Goal: Task Accomplishment & Management: Complete application form

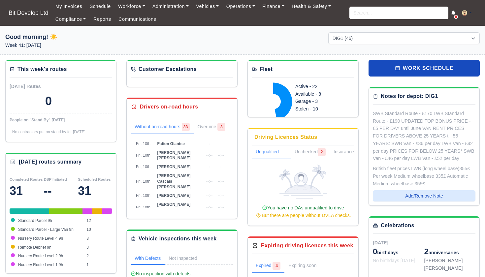
select select "2"
click at [365, 13] on input "search" at bounding box center [399, 13] width 99 height 13
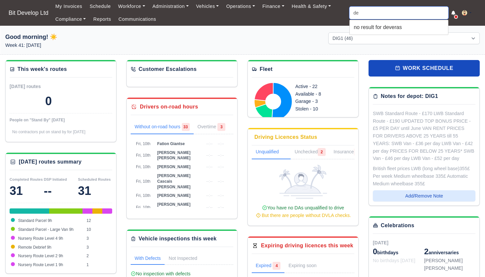
type input "d"
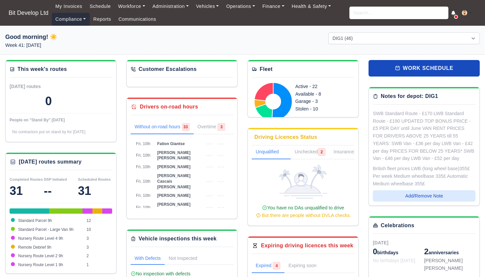
click at [74, 18] on link "Compliance" at bounding box center [71, 19] width 38 height 13
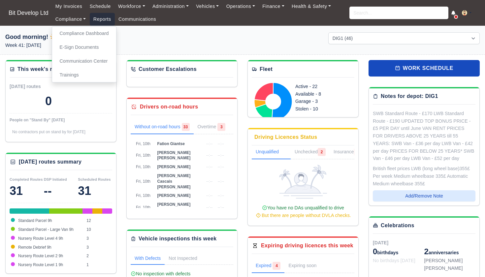
click at [101, 20] on link "Reports" at bounding box center [102, 19] width 25 height 13
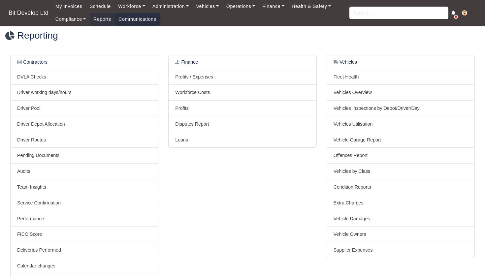
click at [138, 18] on link "Communications" at bounding box center [137, 19] width 45 height 13
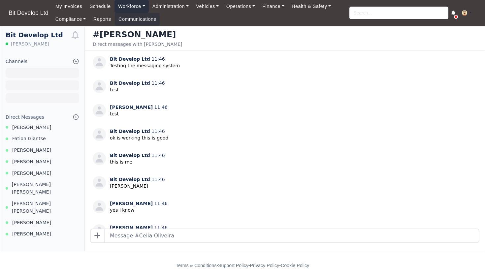
click at [133, 7] on link "Workforce" at bounding box center [132, 6] width 34 height 13
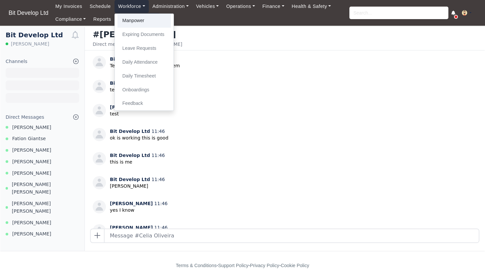
click at [133, 21] on link "Manpower" at bounding box center [144, 21] width 53 height 14
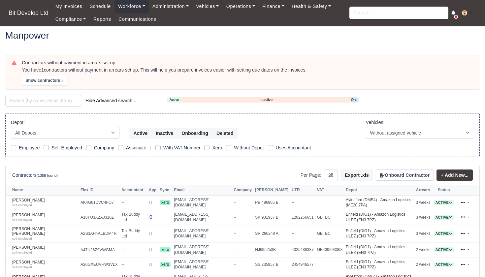
select select "25"
click at [355, 99] on link "Onboarding" at bounding box center [354, 100] width 6 height 6
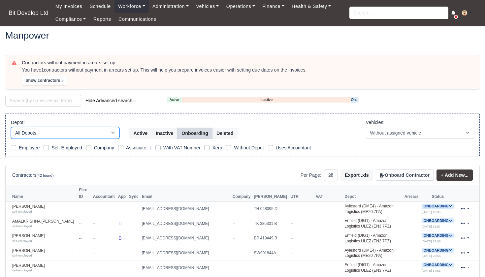
select select "2"
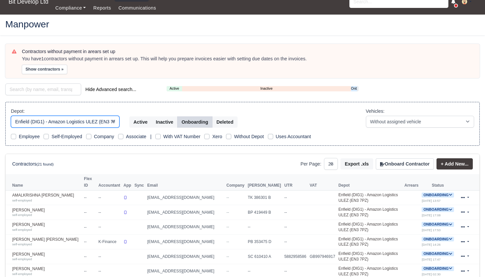
scroll to position [12, 0]
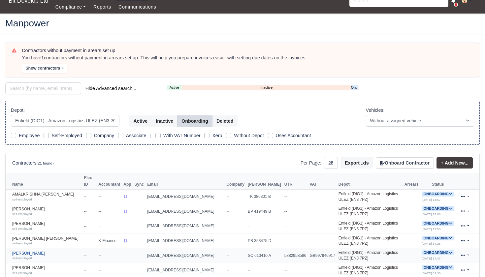
click at [48, 253] on link "Devarasu vaitheeshwaran self-employed" at bounding box center [46, 256] width 69 height 10
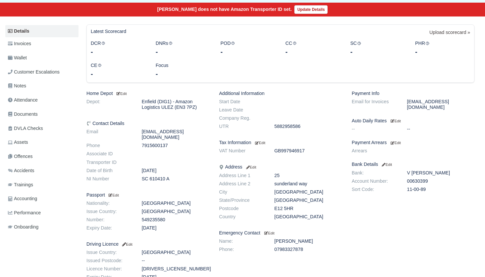
scroll to position [84, 0]
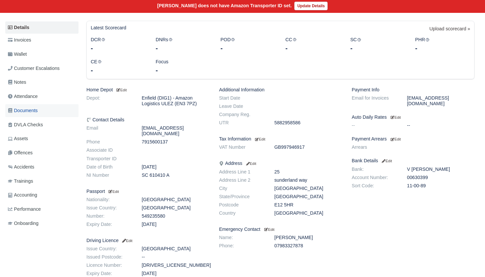
click at [37, 110] on span "Documents" at bounding box center [23, 111] width 30 height 8
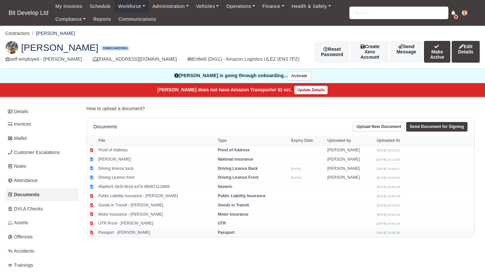
click at [132, 229] on td "Passport - Devarasu vaitheeshwaran" at bounding box center [157, 233] width 120 height 9
select select "passport"
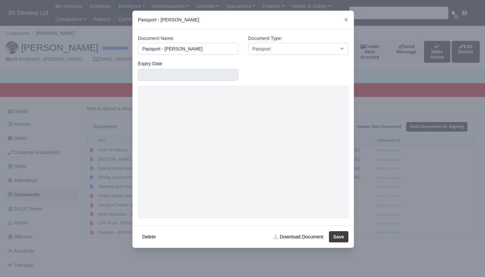
click at [92, 189] on div at bounding box center [242, 138] width 485 height 277
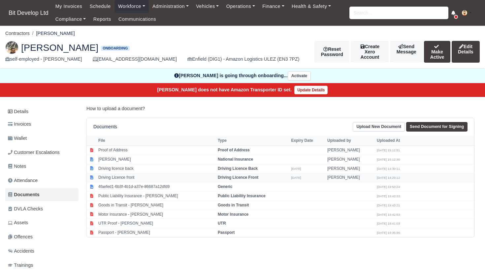
click at [126, 177] on td "Driving Licence front" at bounding box center [157, 177] width 120 height 9
select select "driving-licence-front"
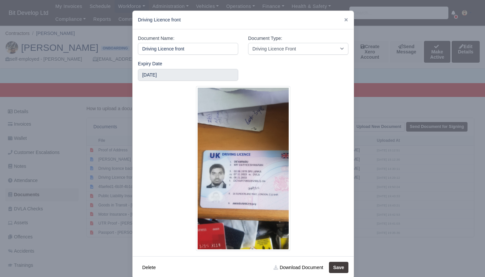
click at [99, 215] on div at bounding box center [242, 138] width 485 height 277
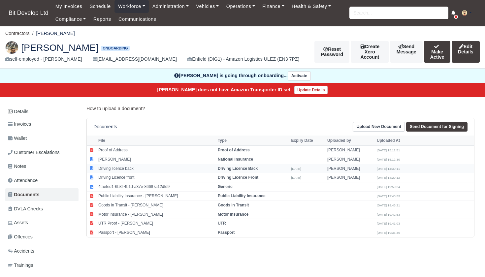
click at [122, 169] on td "Driving licence back" at bounding box center [157, 168] width 120 height 9
select select "driving-licence-back"
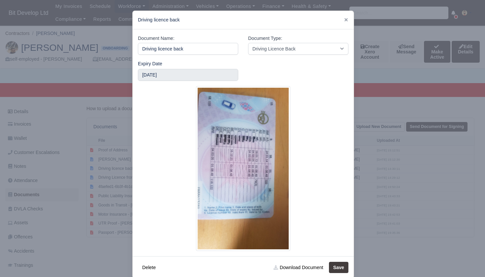
click at [110, 182] on div at bounding box center [242, 138] width 485 height 277
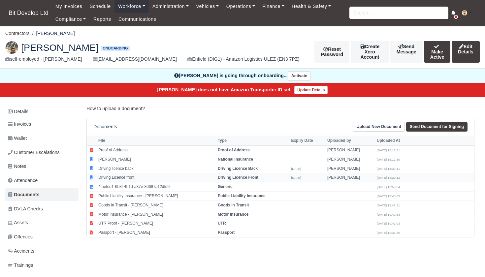
click at [145, 178] on td "Driving Licence front" at bounding box center [157, 177] width 120 height 9
select select "driving-licence-front"
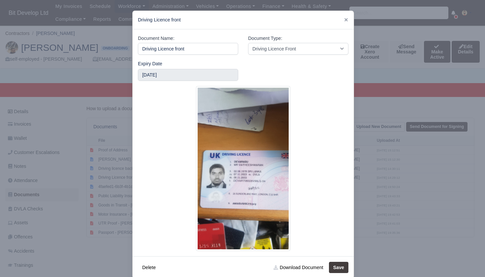
click at [452, 151] on div at bounding box center [242, 138] width 485 height 277
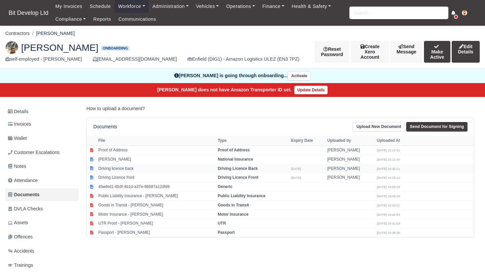
click at [135, 167] on td "Driving licence back" at bounding box center [157, 168] width 120 height 9
select select "driving-licence-back"
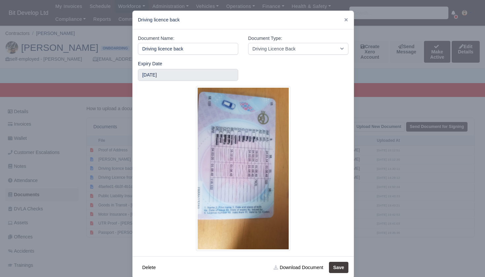
click at [62, 223] on div at bounding box center [242, 138] width 485 height 277
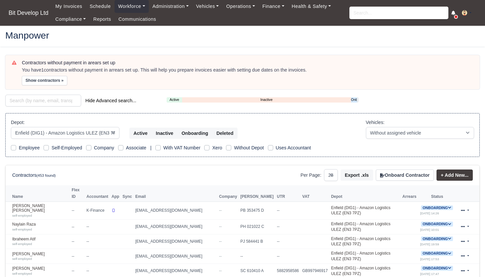
select select "2"
select select "25"
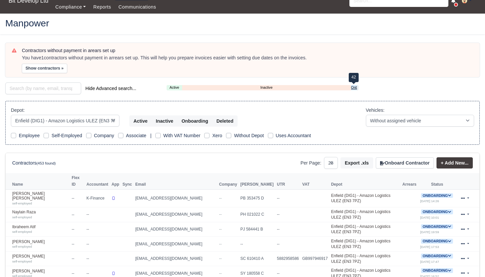
click at [357, 86] on link "Onboarding" at bounding box center [354, 88] width 6 height 6
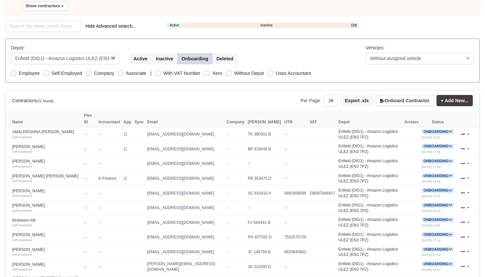
scroll to position [67, 0]
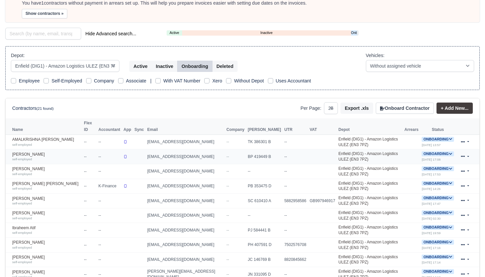
click at [450, 155] on icon at bounding box center [450, 154] width 3 height 2
click at [415, 177] on button "Deactivate" at bounding box center [412, 173] width 31 height 11
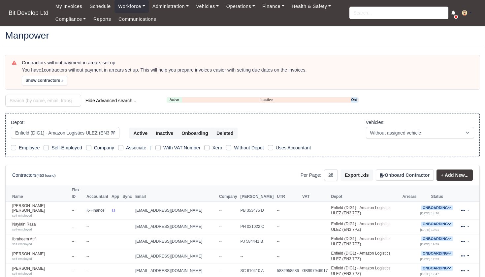
select select "2"
select select "25"
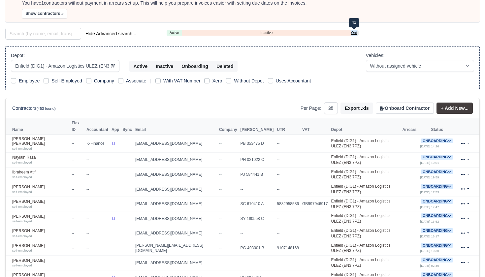
click at [356, 31] on link "Onboarding" at bounding box center [354, 33] width 6 height 6
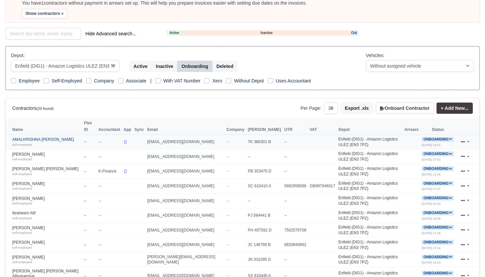
click at [30, 140] on link "AMALKRISHNA EDASSARY SATHYAN self-employed" at bounding box center [46, 142] width 69 height 10
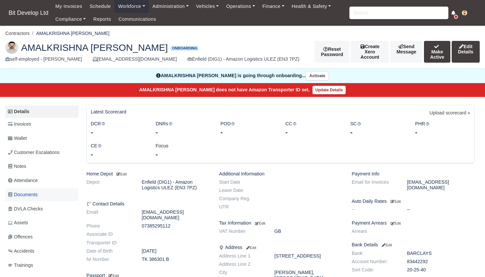
click at [32, 199] on span "Documents" at bounding box center [23, 195] width 30 height 8
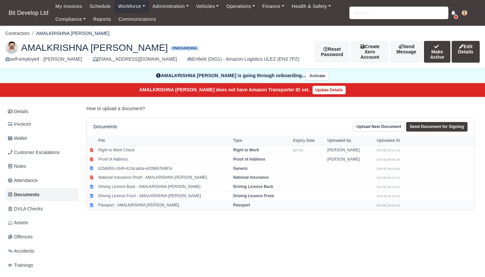
click at [138, 210] on td "Passport - AMALKRISHNA [PERSON_NAME]" at bounding box center [164, 205] width 135 height 9
select select "passport"
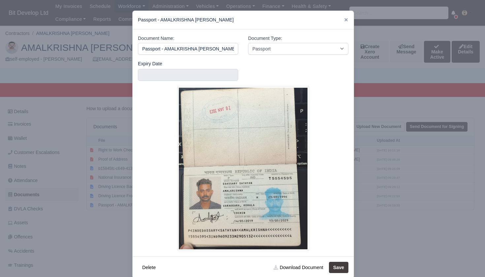
scroll to position [0, 12]
click at [92, 219] on div at bounding box center [242, 138] width 485 height 277
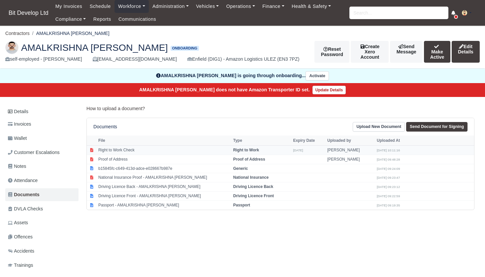
click at [120, 155] on td "Right to Work Check" at bounding box center [164, 150] width 135 height 9
select select "right-to-work"
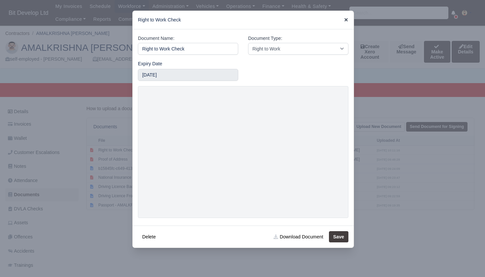
click at [346, 18] on icon at bounding box center [346, 20] width 5 height 5
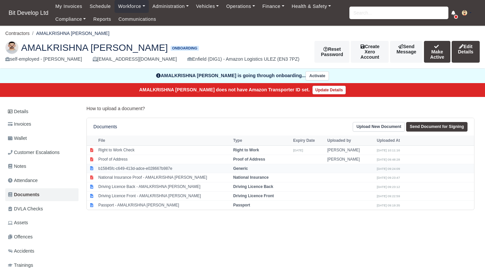
click at [120, 173] on td "b15845fc-c649-413d-adce-e028667b987e" at bounding box center [164, 168] width 135 height 9
select select "generic"
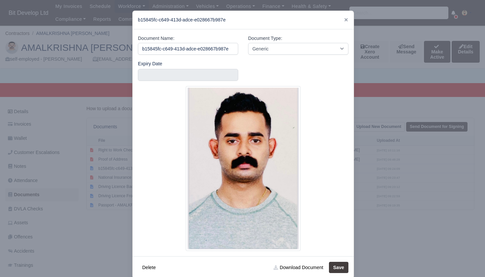
click at [81, 173] on div at bounding box center [242, 138] width 485 height 277
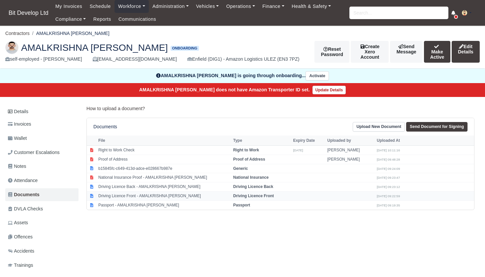
click at [137, 201] on td "Driving Licence Front - AMALKRISHNA EDASSARY SATHYAN" at bounding box center [164, 196] width 135 height 9
select select "driving-licence-front"
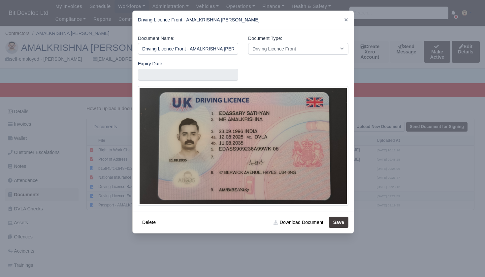
scroll to position [0, 39]
click at [107, 193] on div at bounding box center [242, 138] width 485 height 277
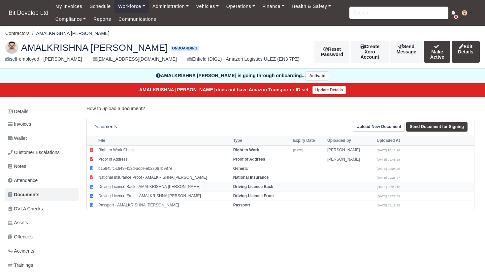
click at [109, 192] on td "Driving Licence Back - AMALKRISHNA EDASSARY SATHYAN" at bounding box center [164, 187] width 135 height 9
select select "driving-licence-back"
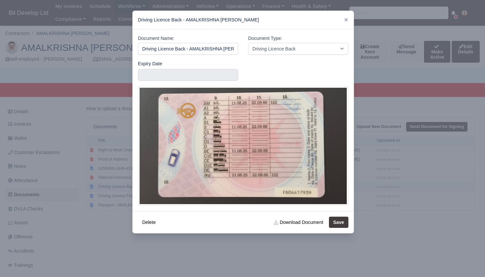
scroll to position [0, 38]
click at [99, 242] on div at bounding box center [242, 138] width 485 height 277
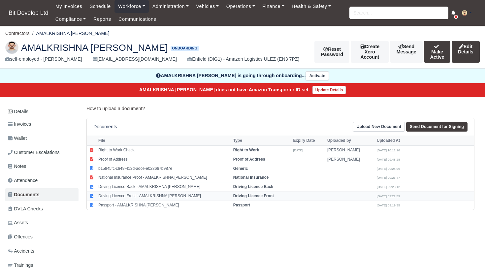
click at [131, 201] on td "Driving Licence Front - AMALKRISHNA [PERSON_NAME]" at bounding box center [164, 196] width 135 height 9
select select "driving-licence-front"
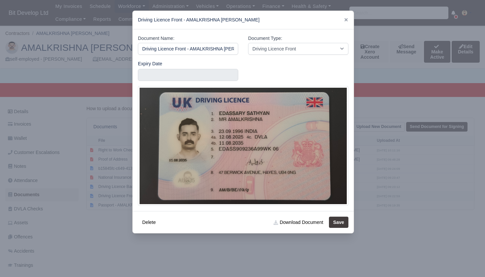
scroll to position [0, 39]
click at [84, 252] on div at bounding box center [242, 138] width 485 height 277
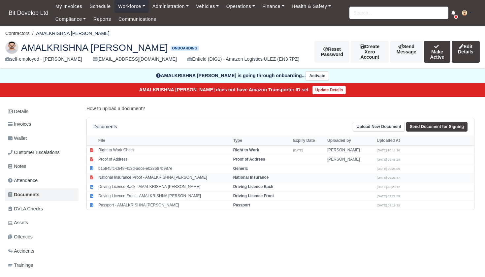
click at [130, 183] on td "National Insurance Proof - AMALKRISHNA [PERSON_NAME]" at bounding box center [164, 177] width 135 height 9
select select "national-insurance"
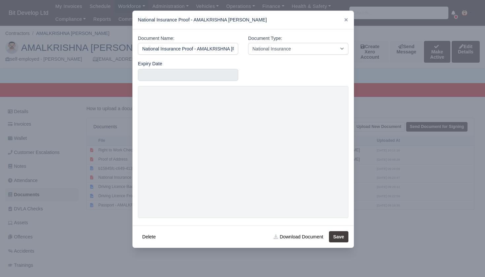
scroll to position [0, 46]
click at [399, 125] on div at bounding box center [242, 138] width 485 height 277
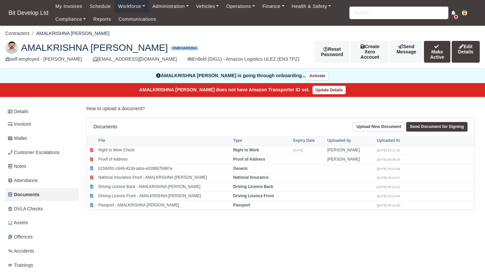
click at [375, 132] on link "Upload New Document" at bounding box center [379, 127] width 52 height 10
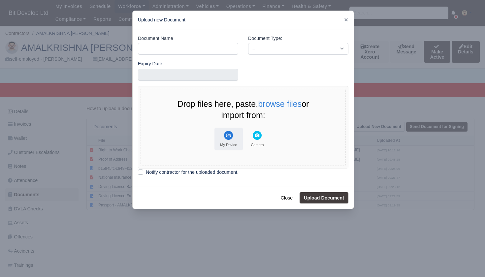
click at [230, 135] on rect "File Uploader" at bounding box center [228, 135] width 9 height 9
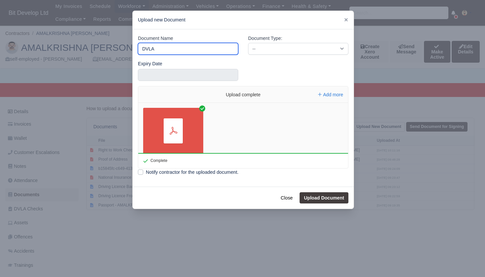
type input "DVLA"
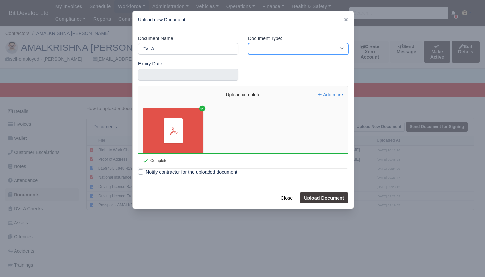
click at [302, 47] on select "-- Accounting Engagement Letter Age Verification Confirmation Background Check …" at bounding box center [298, 49] width 100 height 12
select select "dvla-check"
click at [316, 196] on button "Upload Document" at bounding box center [324, 198] width 49 height 11
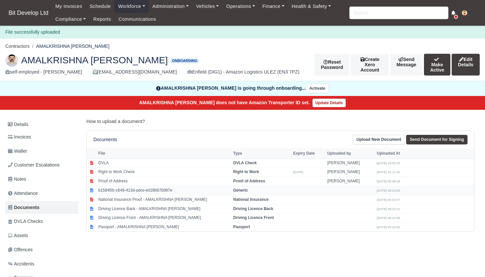
click at [122, 196] on td "b15845fc-c649-413d-adce-e028667b987e" at bounding box center [164, 190] width 135 height 9
select select "generic"
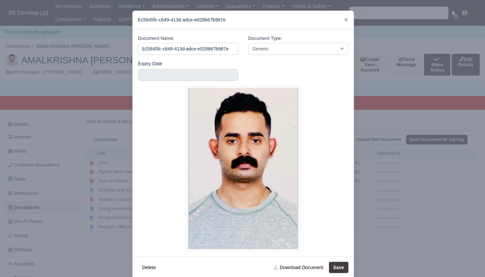
scroll to position [0, 3]
click at [290, 266] on link "Download Document" at bounding box center [298, 267] width 58 height 11
click at [438, 65] on div at bounding box center [242, 138] width 485 height 277
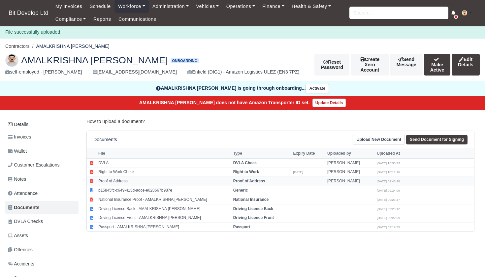
click at [114, 186] on td "Proof of Address" at bounding box center [164, 181] width 135 height 9
select select "proof-of-address"
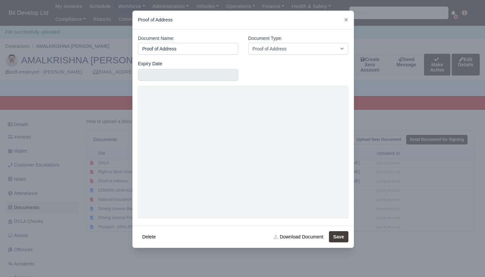
click at [83, 229] on div at bounding box center [242, 138] width 485 height 277
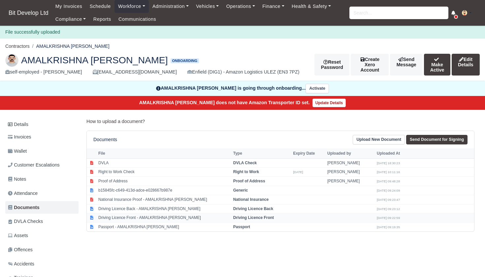
click at [136, 223] on td "Driving Licence Front - AMALKRISHNA [PERSON_NAME]" at bounding box center [164, 218] width 135 height 9
select select "driving-licence-front"
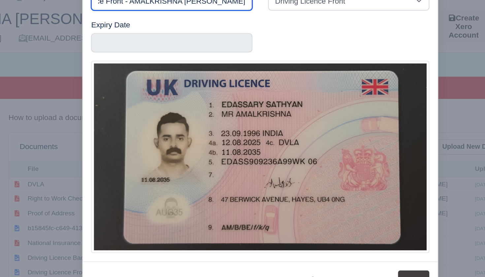
scroll to position [15, 0]
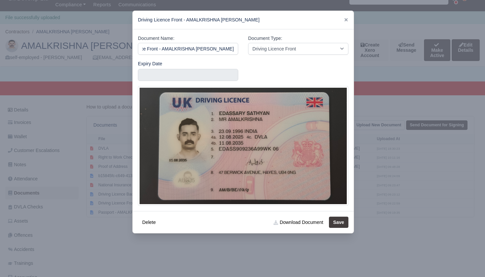
click at [111, 138] on div at bounding box center [242, 138] width 485 height 277
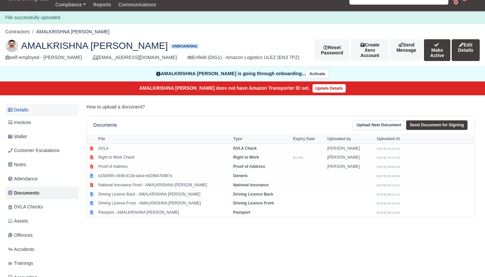
click at [30, 116] on link "Details" at bounding box center [41, 110] width 73 height 12
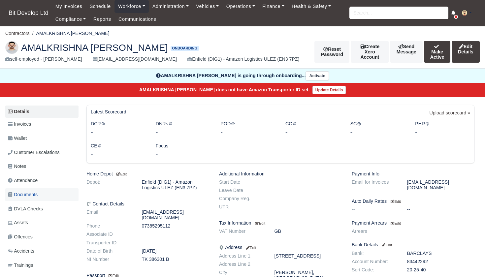
click at [25, 199] on span "Documents" at bounding box center [23, 195] width 30 height 8
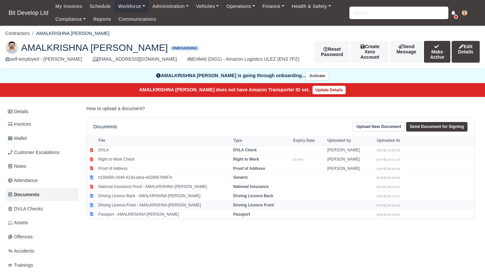
click at [143, 210] on td "Driving Licence Front - AMALKRISHNA [PERSON_NAME]" at bounding box center [164, 205] width 135 height 9
select select "driving-licence-front"
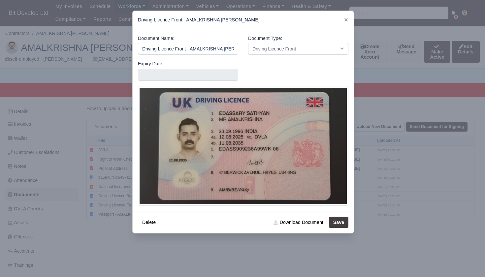
scroll to position [0, 39]
click at [296, 223] on link "Download Document" at bounding box center [298, 222] width 58 height 11
click at [72, 190] on div at bounding box center [242, 138] width 485 height 277
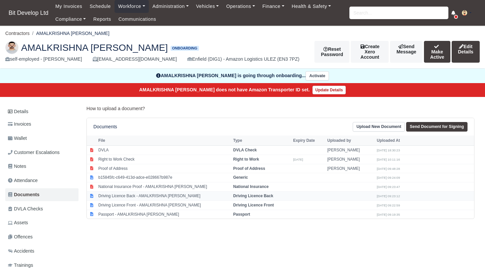
click at [134, 201] on td "Driving Licence Back - AMALKRISHNA [PERSON_NAME]" at bounding box center [164, 196] width 135 height 9
select select "driving-licence-back"
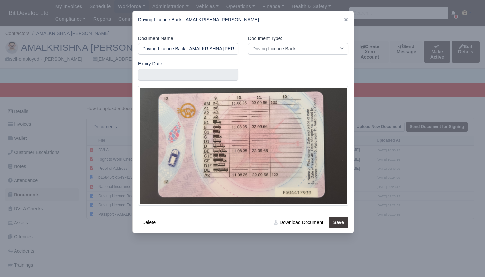
scroll to position [0, 38]
click at [292, 222] on link "Download Document" at bounding box center [298, 222] width 58 height 11
click at [86, 80] on div at bounding box center [242, 138] width 485 height 277
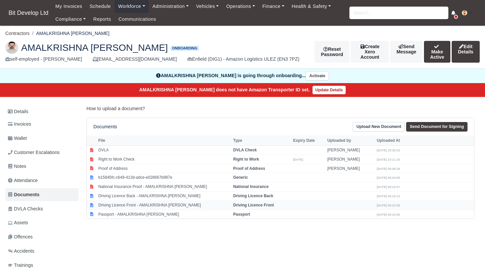
click at [135, 210] on td "Driving Licence Front - AMALKRISHNA EDASSARY SATHYAN" at bounding box center [164, 205] width 135 height 9
select select "driving-licence-front"
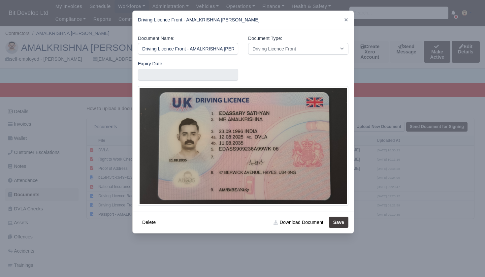
scroll to position [0, 39]
click at [384, 108] on div at bounding box center [242, 138] width 485 height 277
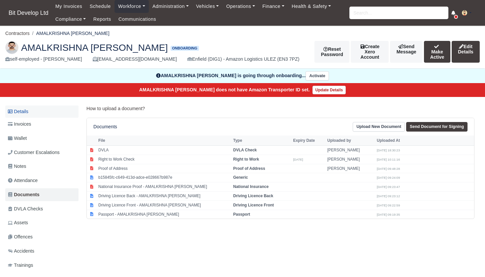
click at [34, 118] on link "Details" at bounding box center [41, 112] width 73 height 12
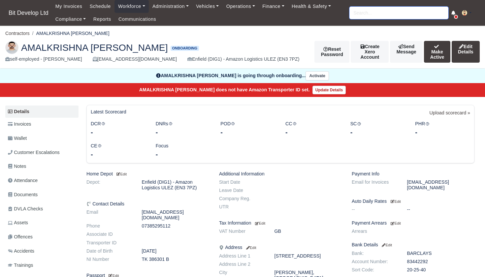
click at [368, 13] on input "search" at bounding box center [399, 13] width 99 height 13
type input "sree"
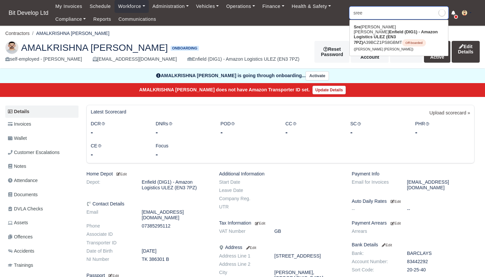
type input "sreerag Sukesan Soja"
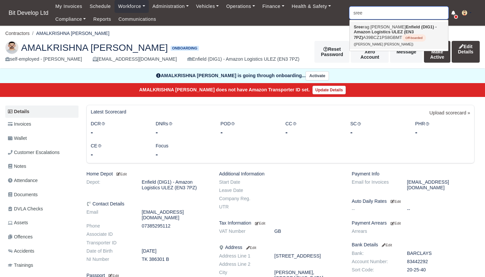
type input "see"
drag, startPoint x: 369, startPoint y: 24, endPoint x: 371, endPoint y: 34, distance: 10.5
click at [371, 34] on strong "Enfield (DIG1) - Amazon Logistics ULEZ (EN3 7PZ)" at bounding box center [395, 32] width 83 height 16
type input "[PERSON_NAME] [PERSON_NAME]"
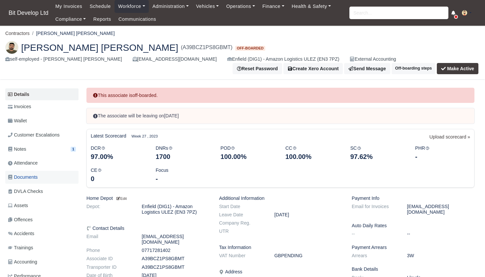
click at [33, 174] on span "Documents" at bounding box center [23, 178] width 30 height 8
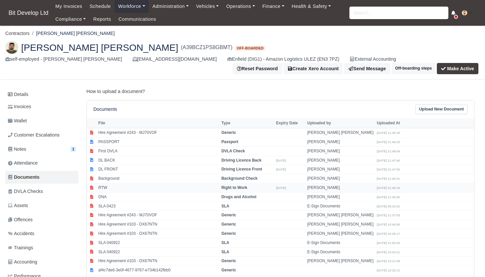
click at [113, 184] on td "RTW" at bounding box center [158, 188] width 123 height 9
select select "right-to-work"
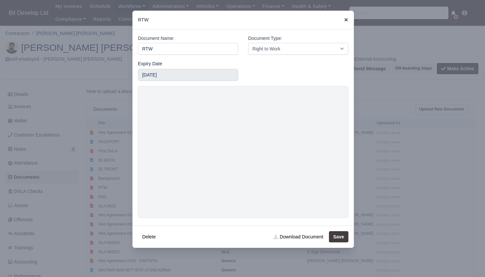
click at [346, 20] on icon at bounding box center [346, 19] width 3 height 3
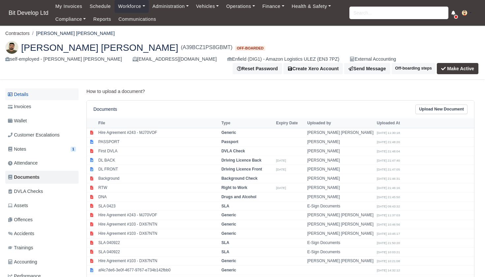
click at [29, 89] on link "Details" at bounding box center [41, 95] width 73 height 12
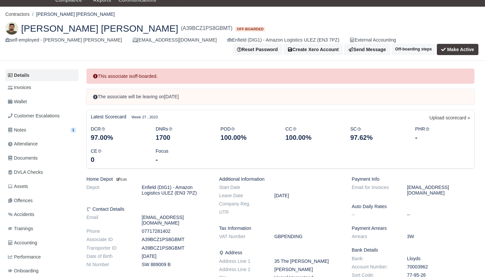
scroll to position [28, 0]
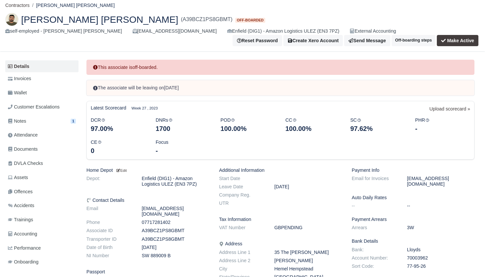
drag, startPoint x: 143, startPoint y: 246, endPoint x: 176, endPoint y: 245, distance: 33.7
click at [176, 253] on dd "SW 889009 B" at bounding box center [176, 256] width 78 height 6
copy dd "SW 889009 B"
click at [30, 146] on span "Documents" at bounding box center [23, 150] width 30 height 8
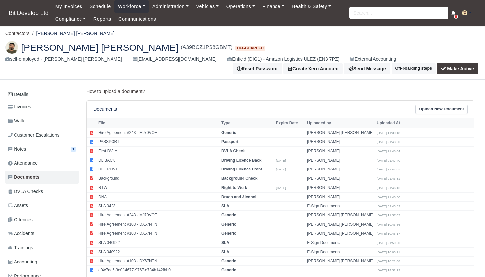
click at [449, 105] on link "Upload New Document" at bounding box center [442, 110] width 52 height 10
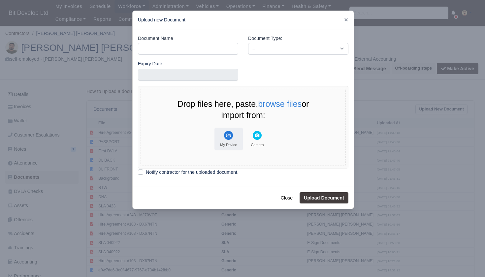
click at [231, 135] on icon "File Uploader" at bounding box center [228, 136] width 5 height 4
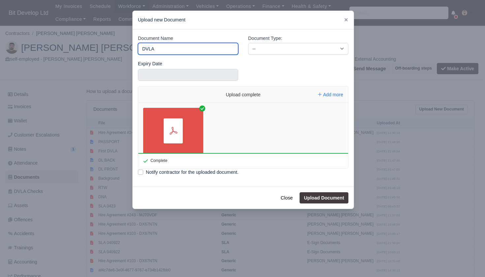
type input "DVLA"
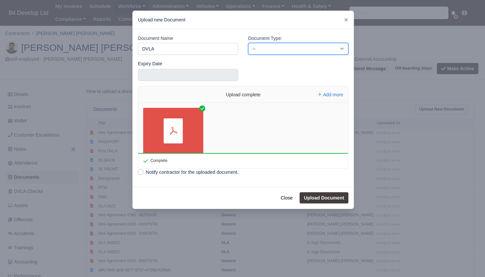
click at [284, 49] on select "-- Accounting Engagement Letter Age Verification Confirmation Background Check …" at bounding box center [298, 49] width 100 height 12
select select "dvla-check"
click at [332, 193] on button "Upload Document" at bounding box center [324, 198] width 49 height 11
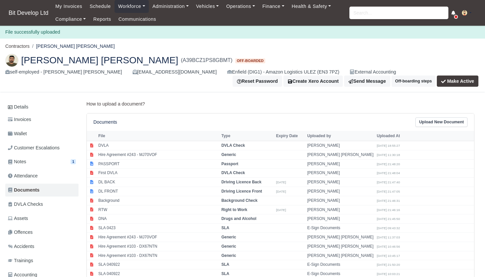
click at [435, 118] on link "Upload New Document" at bounding box center [442, 123] width 52 height 10
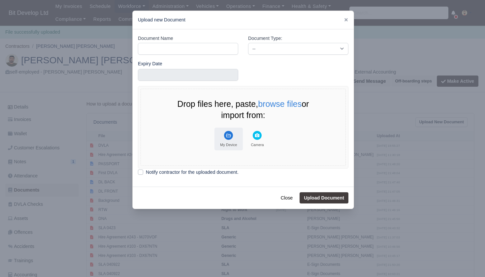
click at [229, 129] on button "My Device" at bounding box center [229, 139] width 28 height 23
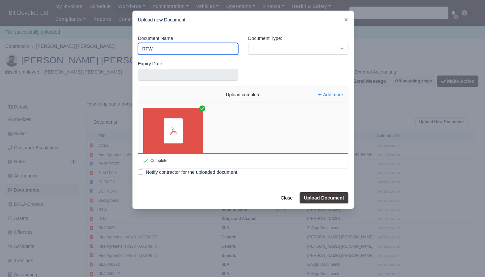
type input "RTW"
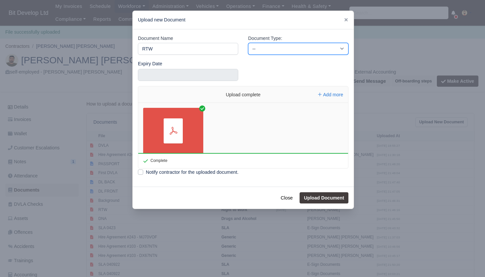
select select "right-to-work"
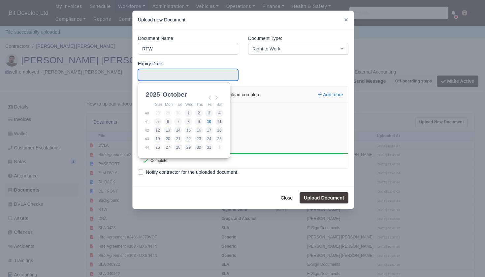
click at [198, 74] on input "Use the arrow keys to pick a date" at bounding box center [188, 75] width 100 height 12
type input "2028-02-17"
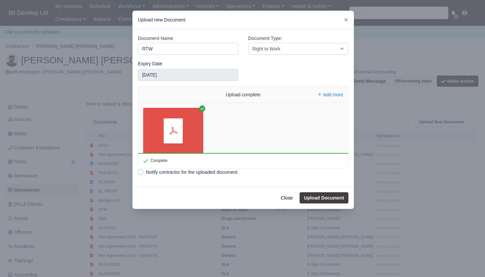
click at [330, 196] on button "Upload Document" at bounding box center [324, 198] width 49 height 11
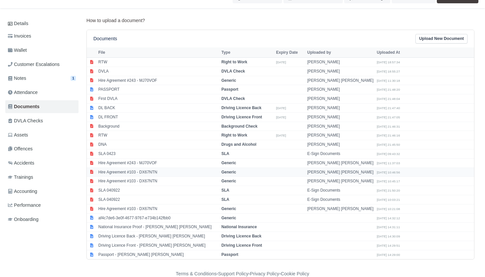
scroll to position [83, 0]
click at [125, 214] on td "af4c7de6-3e0f-4677-9767-e734b142fbb0" at bounding box center [158, 218] width 123 height 9
select select "generic"
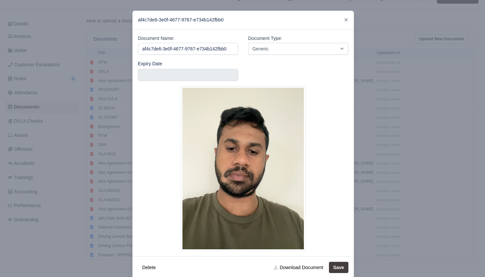
scroll to position [0, 0]
click at [303, 268] on link "Download Document" at bounding box center [298, 267] width 58 height 11
click at [412, 58] on div at bounding box center [242, 138] width 485 height 277
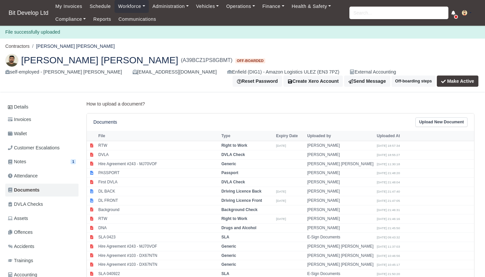
scroll to position [0, 0]
click at [129, 7] on link "Workforce" at bounding box center [132, 6] width 34 height 13
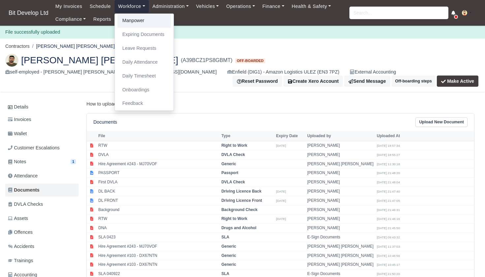
click at [130, 22] on link "Manpower" at bounding box center [144, 21] width 53 height 14
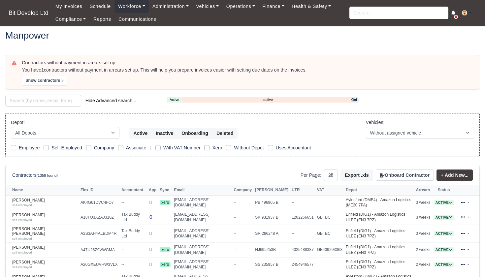
select select "25"
click at [356, 98] on link "Onboarding" at bounding box center [355, 100] width 6 height 6
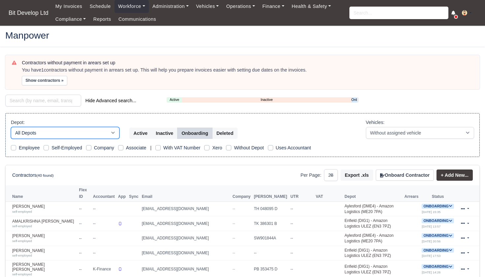
select select "2"
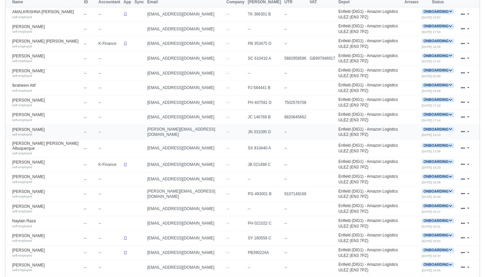
scroll to position [231, 0]
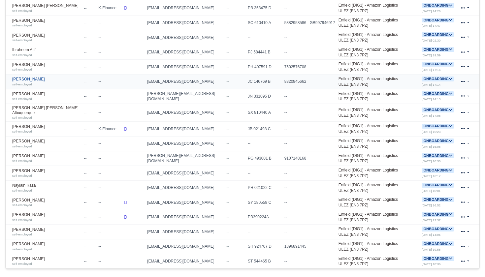
click at [50, 78] on link "[PERSON_NAME] self-employed" at bounding box center [46, 82] width 69 height 10
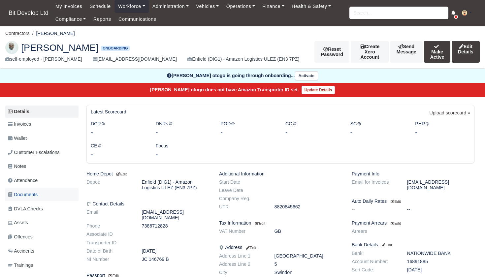
click at [31, 192] on span "Documents" at bounding box center [23, 195] width 30 height 8
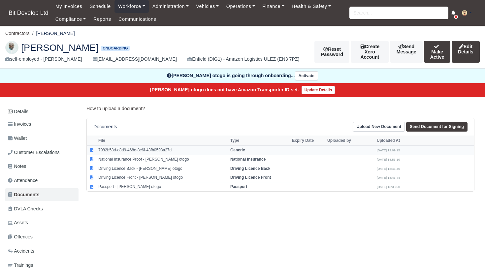
click at [134, 151] on td "7982b58d-d8d9-468e-8c6f-43fb0593a27d" at bounding box center [163, 150] width 132 height 9
select select "generic"
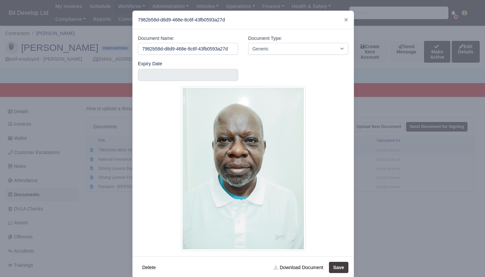
scroll to position [0, 4]
click at [104, 225] on div at bounding box center [242, 138] width 485 height 277
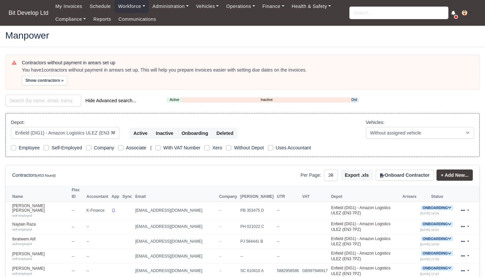
select select "2"
select select "25"
click at [356, 99] on link "Onboarding" at bounding box center [355, 100] width 6 height 6
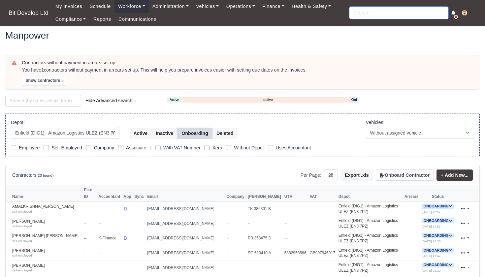
click at [360, 12] on input "search" at bounding box center [399, 13] width 99 height 13
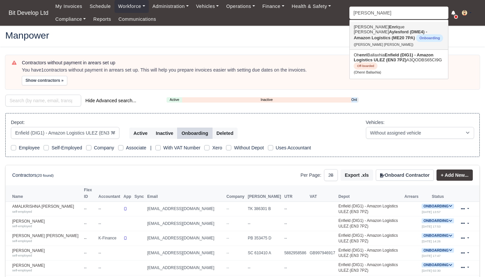
drag, startPoint x: 373, startPoint y: 25, endPoint x: 387, endPoint y: 36, distance: 18.4
click at [387, 36] on link "Hernan Enri que Perez Rodriguez Aylesford (DME4) - Amazon Logistics (ME20 7PA) …" at bounding box center [399, 36] width 98 height 28
type input "[PERSON_NAME] [PERSON_NAME]"
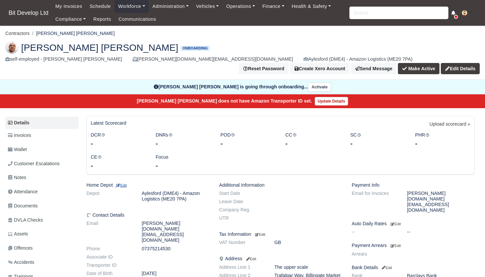
click at [125, 184] on small "Edit" at bounding box center [121, 186] width 11 height 4
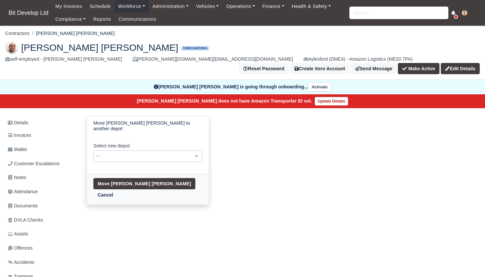
click at [158, 152] on span "--" at bounding box center [148, 156] width 108 height 8
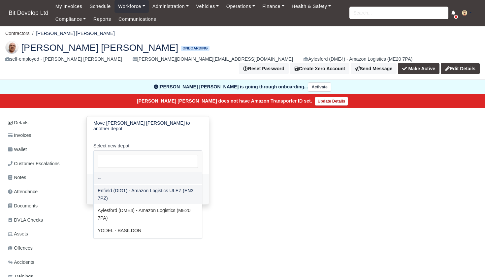
select select "2"
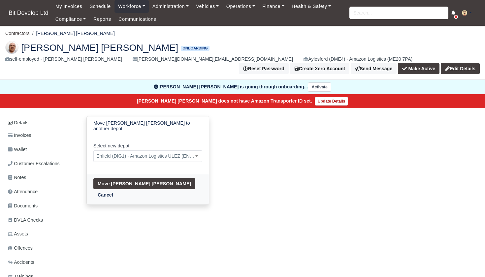
click at [136, 178] on button "Move [PERSON_NAME] [PERSON_NAME]" at bounding box center [144, 183] width 102 height 11
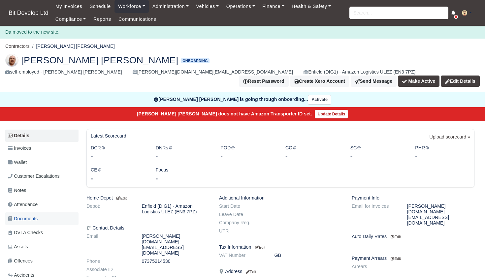
click at [29, 215] on span "Documents" at bounding box center [23, 219] width 30 height 8
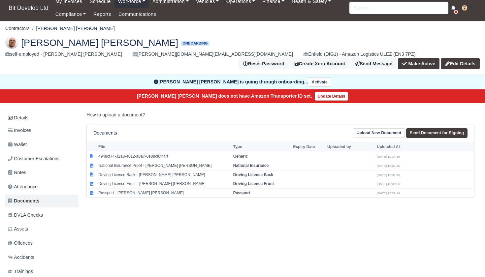
scroll to position [5, 0]
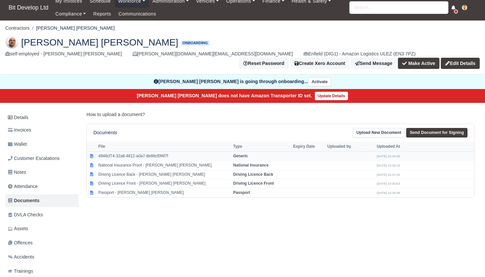
click at [144, 152] on td "4948cf74-32a8-4812-a0a7-8e88cf0f4f7f" at bounding box center [164, 156] width 135 height 9
select select "generic"
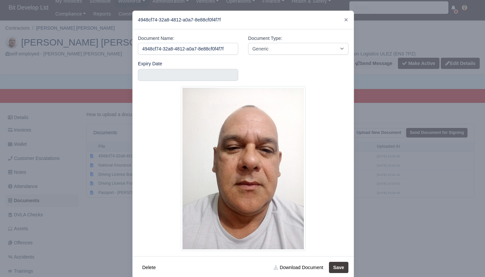
click at [74, 216] on div at bounding box center [242, 138] width 485 height 277
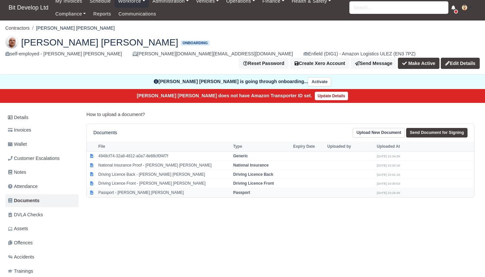
click at [128, 189] on td "Passport - Hernan Enrique Perez Rodriguez" at bounding box center [164, 193] width 135 height 9
select select "passport"
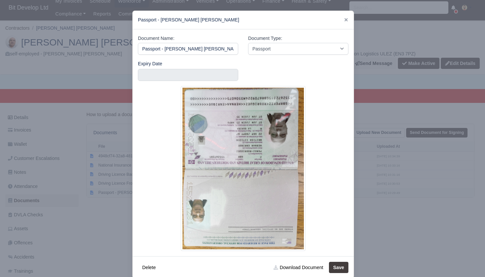
scroll to position [0, 1]
click at [107, 172] on div at bounding box center [242, 138] width 485 height 277
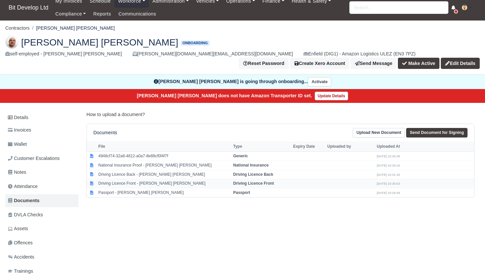
click at [117, 179] on td "Driving Licence Front - Hernan Enrique Perez Rodriguez" at bounding box center [164, 183] width 135 height 9
select select "driving-licence-front"
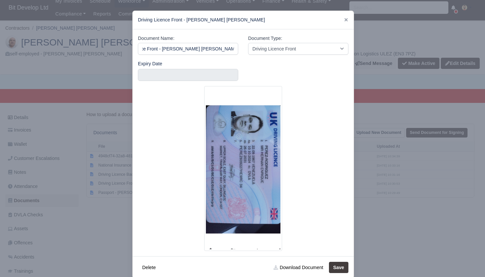
click at [107, 203] on div at bounding box center [242, 138] width 485 height 277
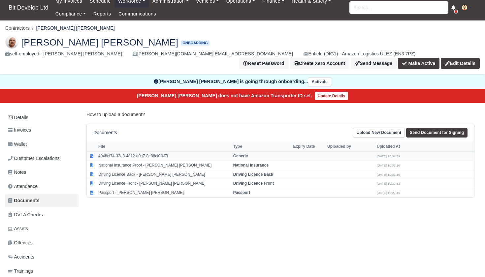
click at [128, 152] on td "4948cf74-32a8-4812-a0a7-8e88cf0f4f7f" at bounding box center [164, 156] width 135 height 9
select select "generic"
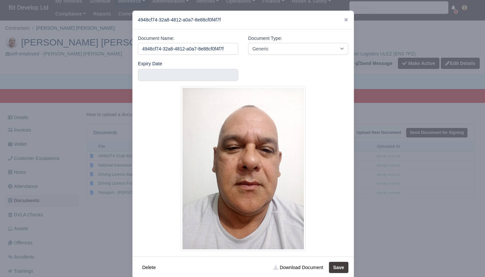
click at [87, 208] on div at bounding box center [242, 138] width 485 height 277
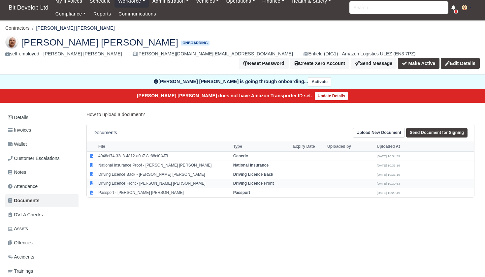
click at [127, 179] on td "Driving Licence Front - Hernan Enrique Perez Rodriguez" at bounding box center [164, 183] width 135 height 9
select select "driving-licence-front"
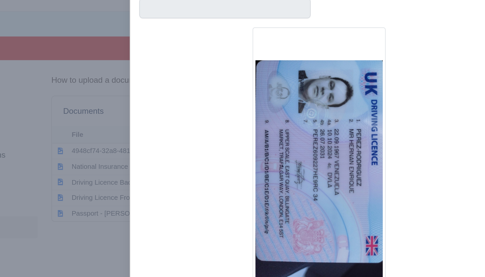
scroll to position [7, 0]
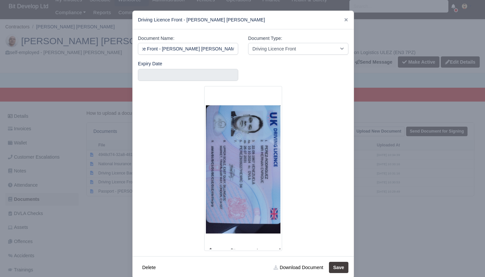
click at [88, 211] on div at bounding box center [242, 138] width 485 height 277
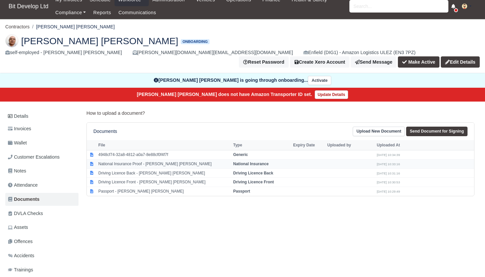
click at [140, 160] on td "National Insurance Proof - Hernan Enrique Perez Rodriguez" at bounding box center [164, 164] width 135 height 9
select select "national-insurance"
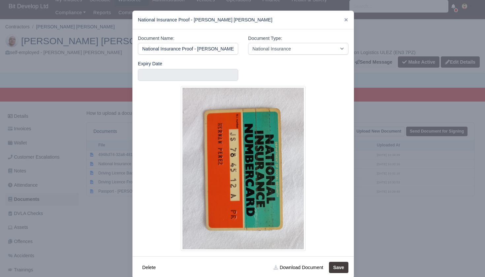
scroll to position [0, 35]
click at [110, 214] on div at bounding box center [242, 138] width 485 height 277
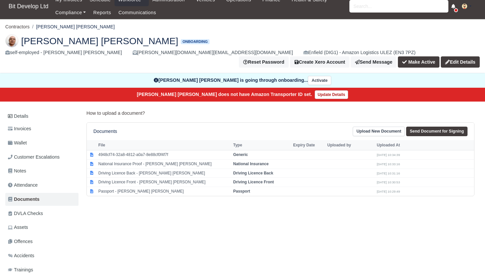
click at [392, 127] on link "Upload New Document" at bounding box center [379, 132] width 52 height 10
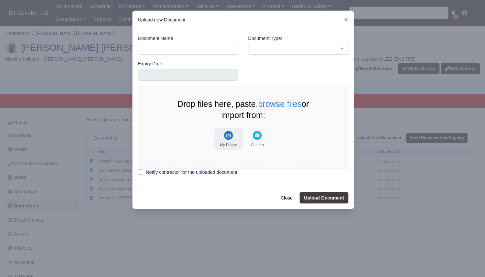
click at [229, 137] on rect "File Uploader" at bounding box center [228, 135] width 9 height 9
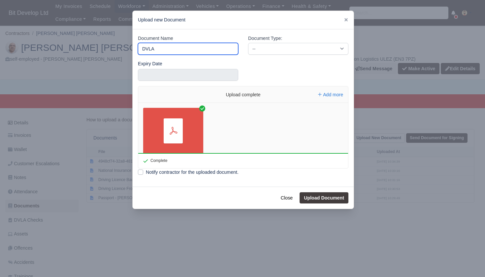
type input "DVLA"
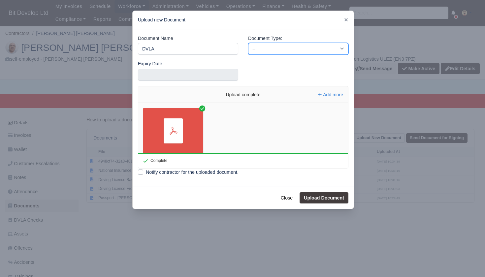
click at [290, 45] on select "-- Accounting Engagement Letter Age Verification Confirmation Background Check …" at bounding box center [298, 49] width 100 height 12
select select "dvla-check"
click at [320, 198] on button "Upload Document" at bounding box center [324, 198] width 49 height 11
